Goal: Task Accomplishment & Management: Complete application form

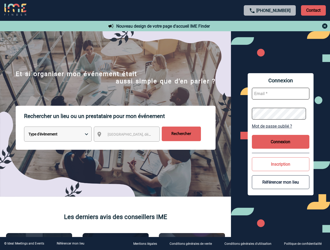
click at [165, 125] on p "Rechercher un lieu ou un prestataire pour mon événement" at bounding box center [119, 116] width 191 height 21
click at [313, 10] on p "Contact" at bounding box center [313, 10] width 25 height 10
click at [270, 26] on div at bounding box center [270, 26] width 116 height 6
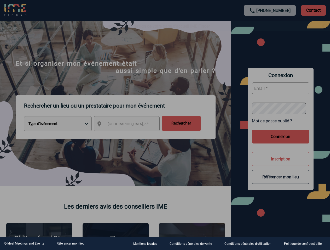
click at [131, 135] on div at bounding box center [165, 125] width 330 height 250
click at [280, 126] on div at bounding box center [165, 125] width 330 height 250
click at [280, 142] on div at bounding box center [165, 125] width 330 height 250
click at [280, 164] on div at bounding box center [165, 125] width 330 height 250
click at [280, 182] on div at bounding box center [165, 125] width 330 height 250
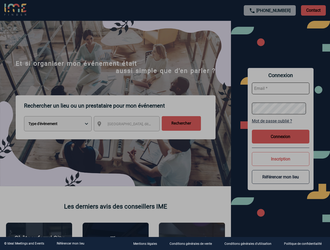
click at [70, 244] on link "Référencer mon lieu" at bounding box center [71, 244] width 28 height 4
